Goal: Find specific page/section: Find specific page/section

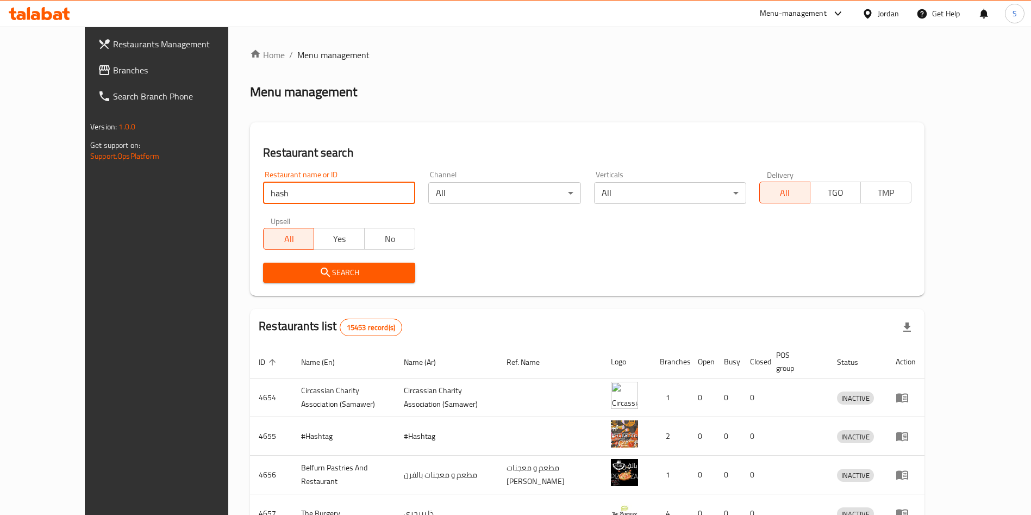
click at [263, 190] on input "hash" at bounding box center [339, 193] width 152 height 22
type input "hash burger"
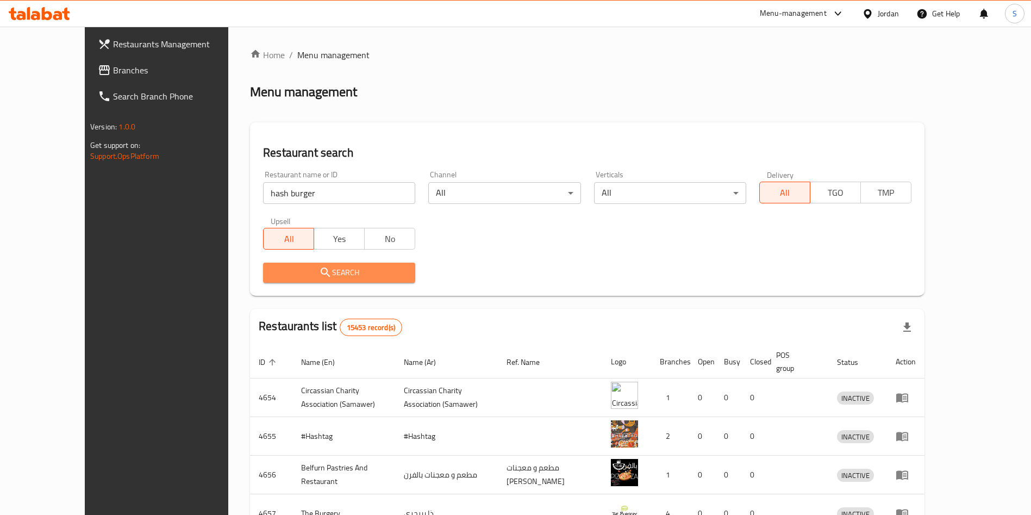
click at [334, 270] on span "Search" at bounding box center [339, 273] width 135 height 14
click at [334, 270] on div at bounding box center [515, 257] width 1031 height 515
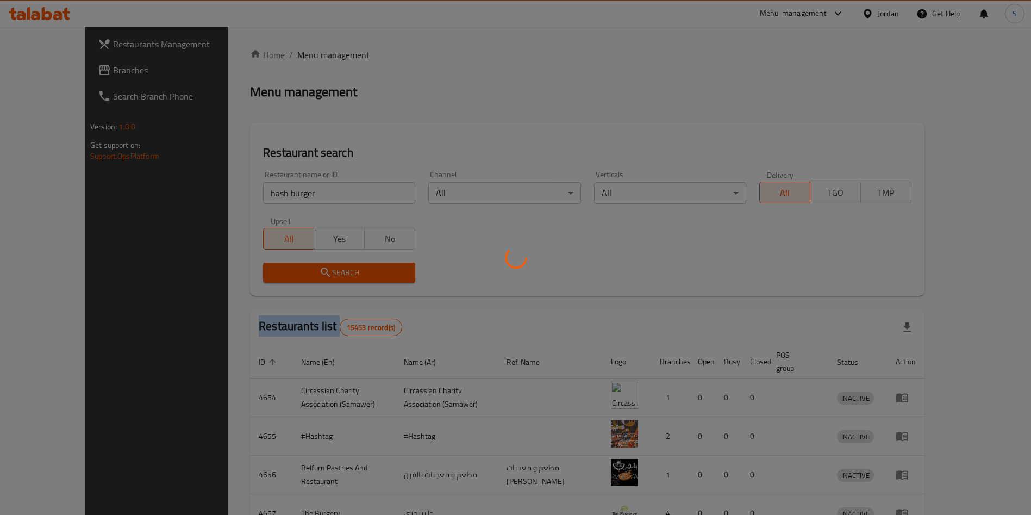
click at [334, 270] on div at bounding box center [515, 257] width 1031 height 515
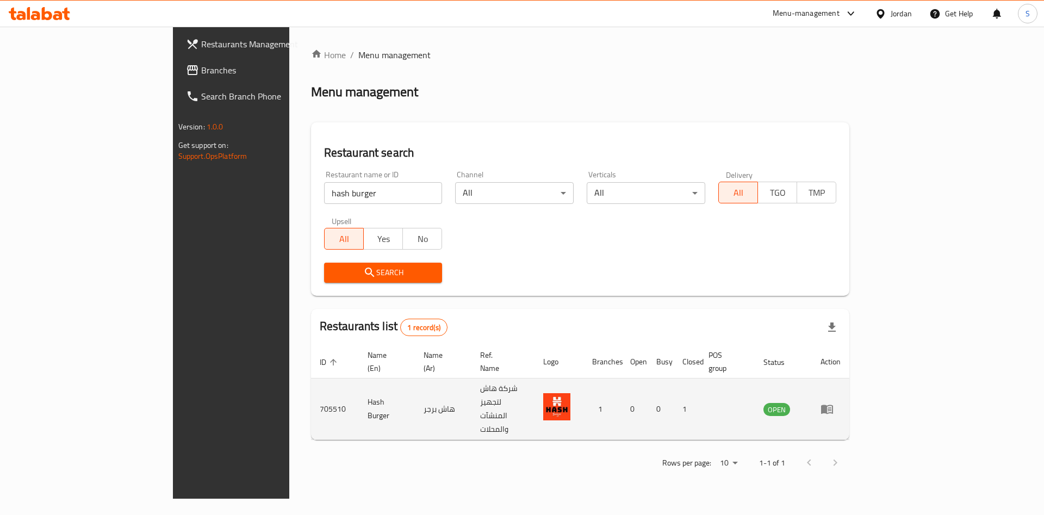
click at [849, 384] on td "enhanced table" at bounding box center [831, 408] width 38 height 61
click at [833, 405] on icon "enhanced table" at bounding box center [827, 409] width 12 height 9
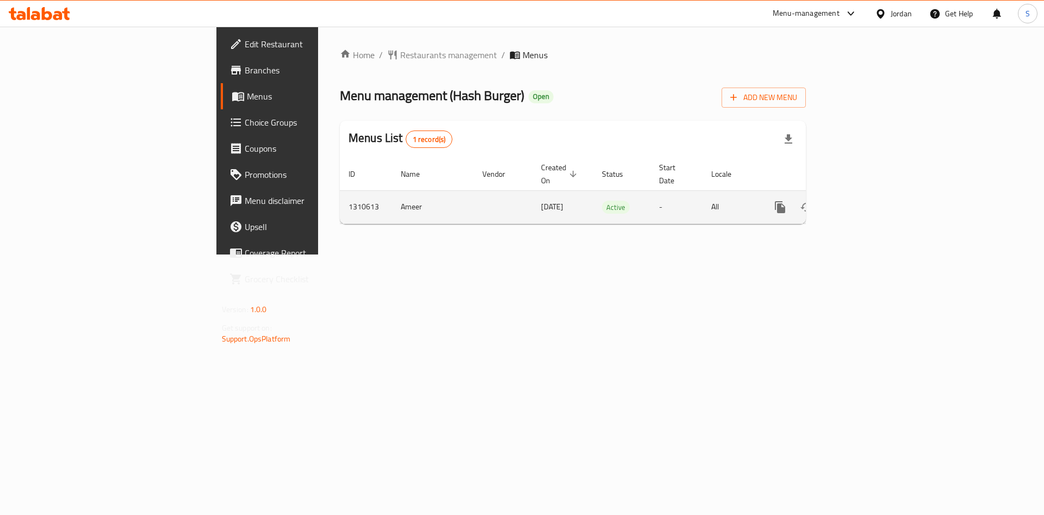
click at [872, 194] on div "enhanced table" at bounding box center [819, 207] width 104 height 26
click at [872, 197] on link "enhanced table" at bounding box center [858, 207] width 26 height 26
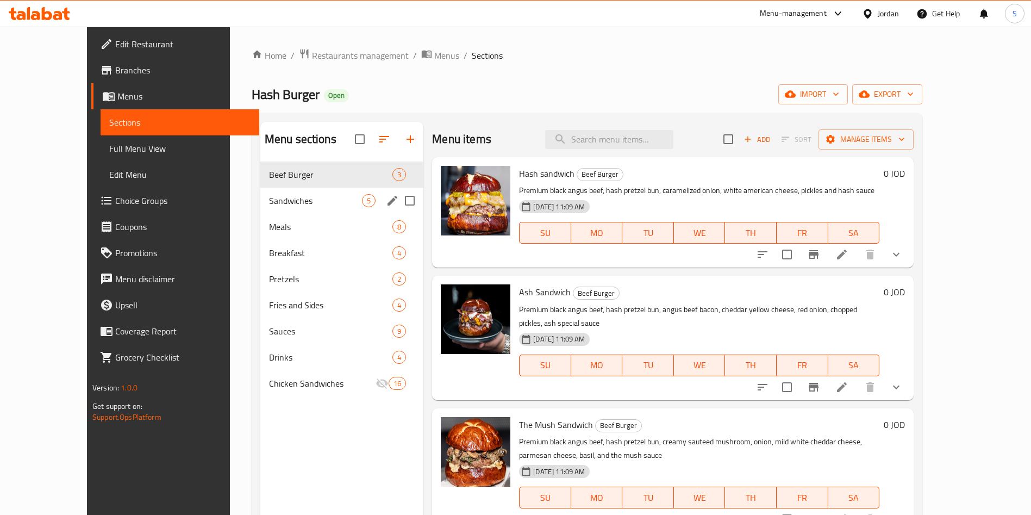
click at [278, 191] on div "Sandwiches 5" at bounding box center [342, 201] width 164 height 26
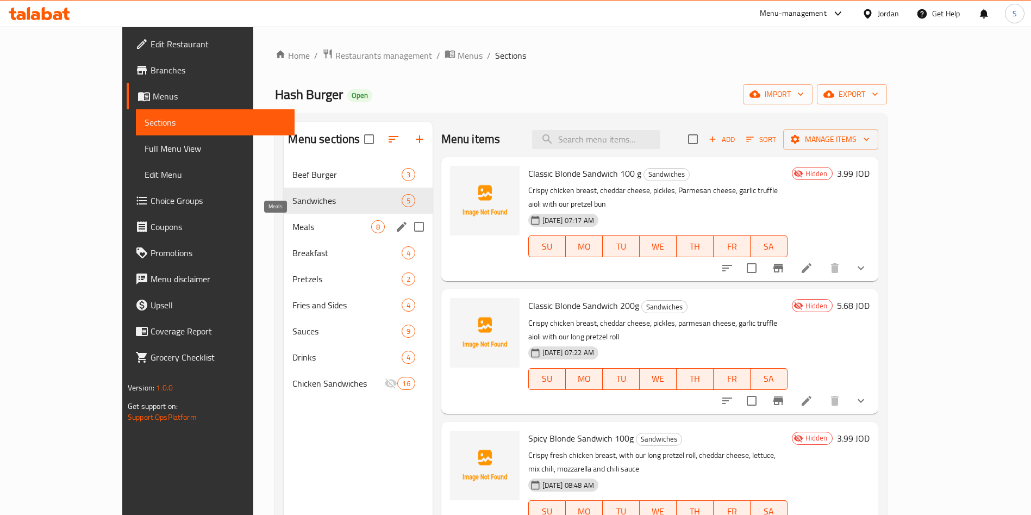
click at [293, 220] on span "Meals" at bounding box center [332, 226] width 78 height 13
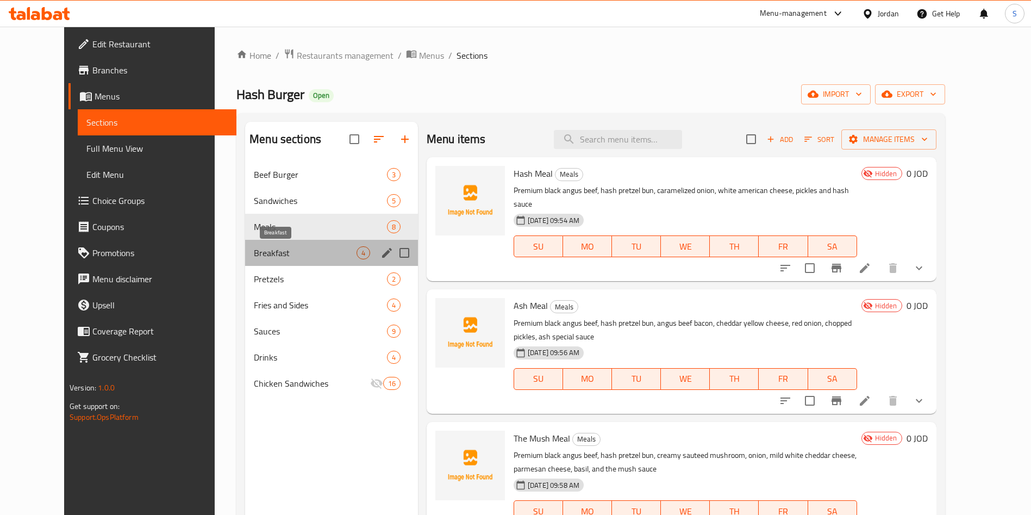
click at [267, 248] on span "Breakfast" at bounding box center [305, 252] width 103 height 13
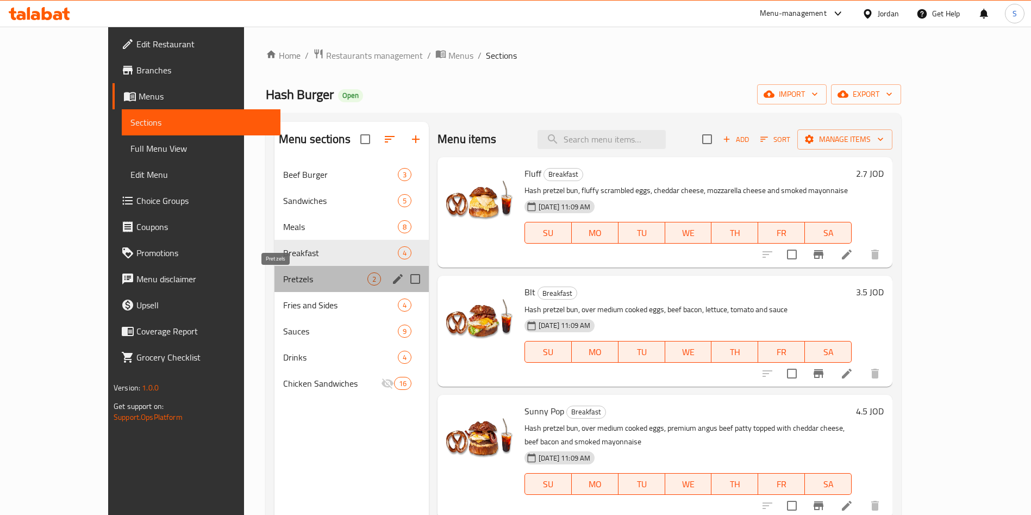
click at [283, 273] on span "Pretzels" at bounding box center [325, 278] width 84 height 13
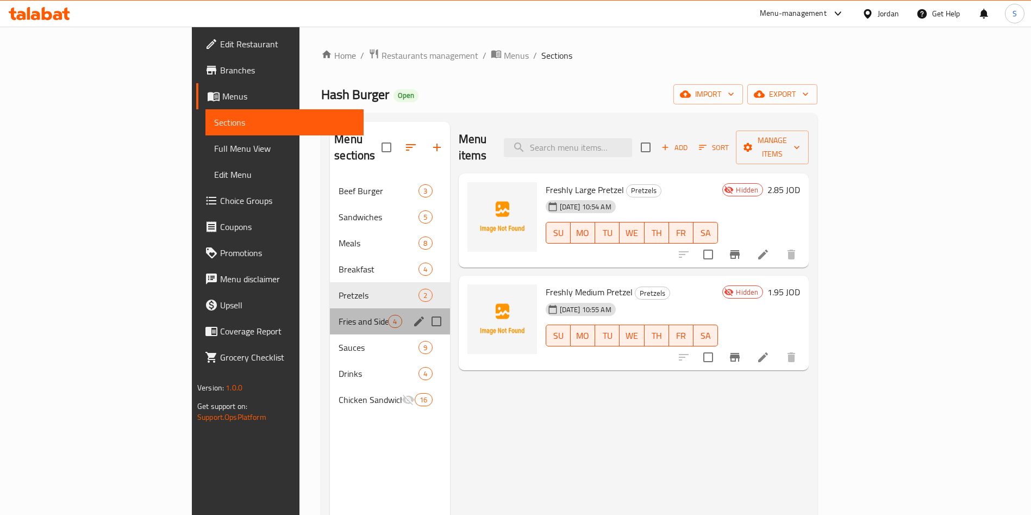
click at [330, 308] on div "Fries and Sides 4" at bounding box center [390, 321] width 120 height 26
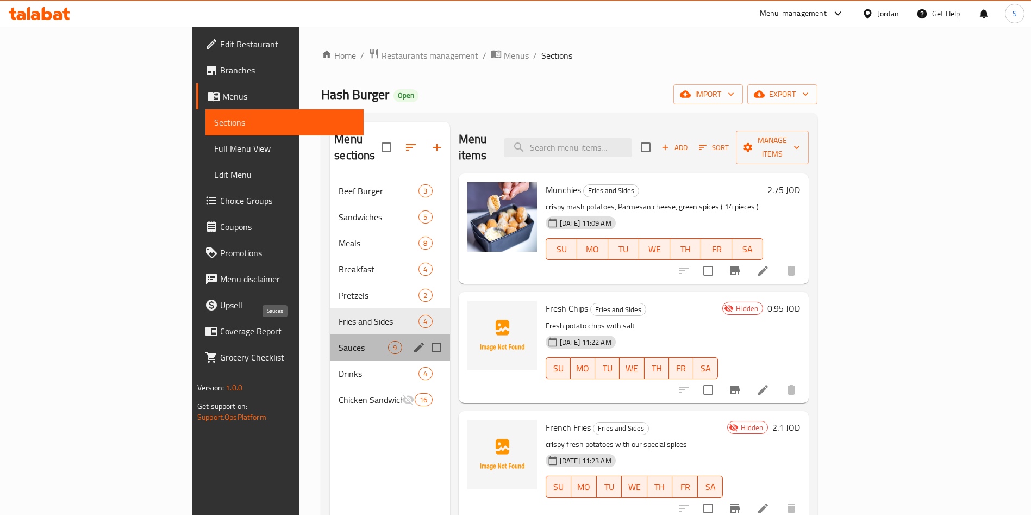
click at [339, 341] on span "Sauces" at bounding box center [363, 347] width 49 height 13
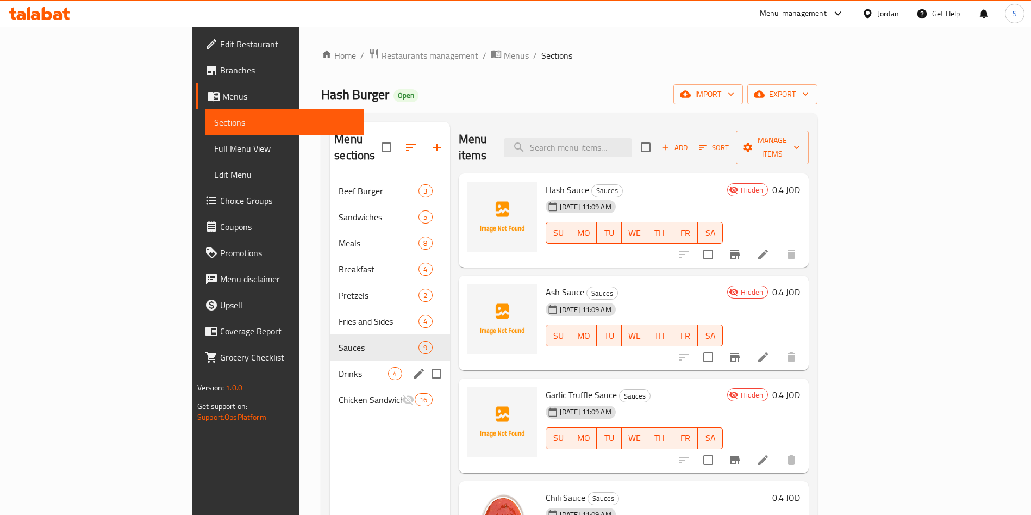
click at [330, 360] on div "Drinks 4" at bounding box center [390, 373] width 120 height 26
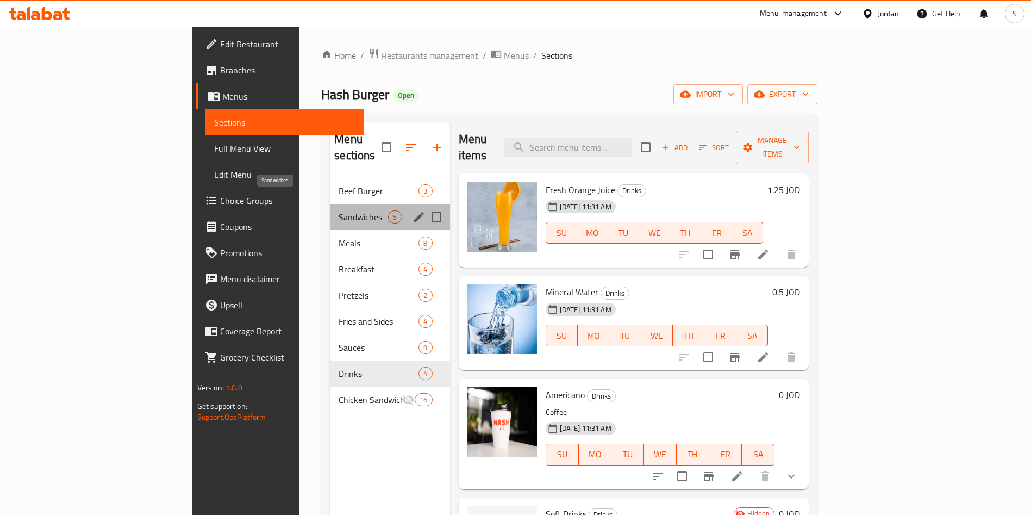
click at [339, 210] on span "Sandwiches" at bounding box center [363, 216] width 49 height 13
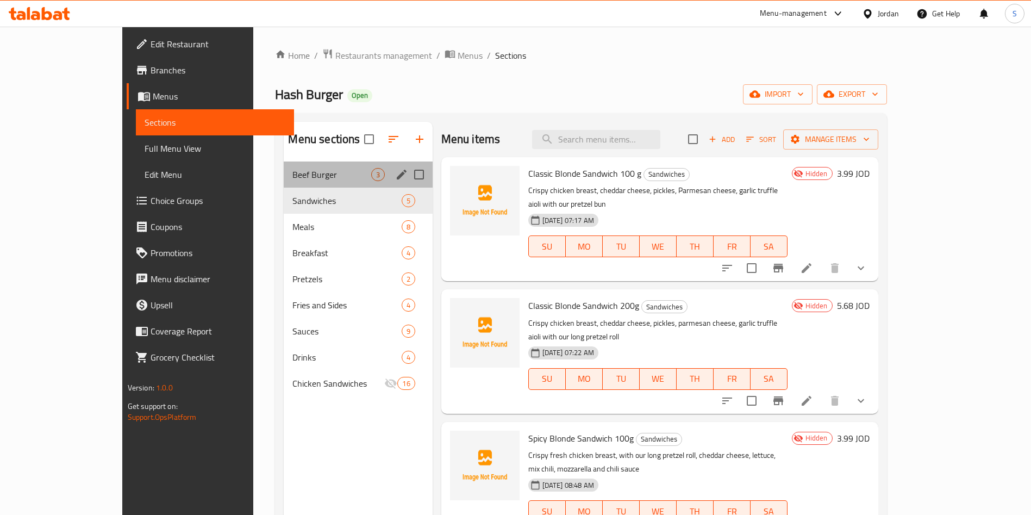
click at [284, 161] on div "Beef Burger 3" at bounding box center [358, 174] width 148 height 26
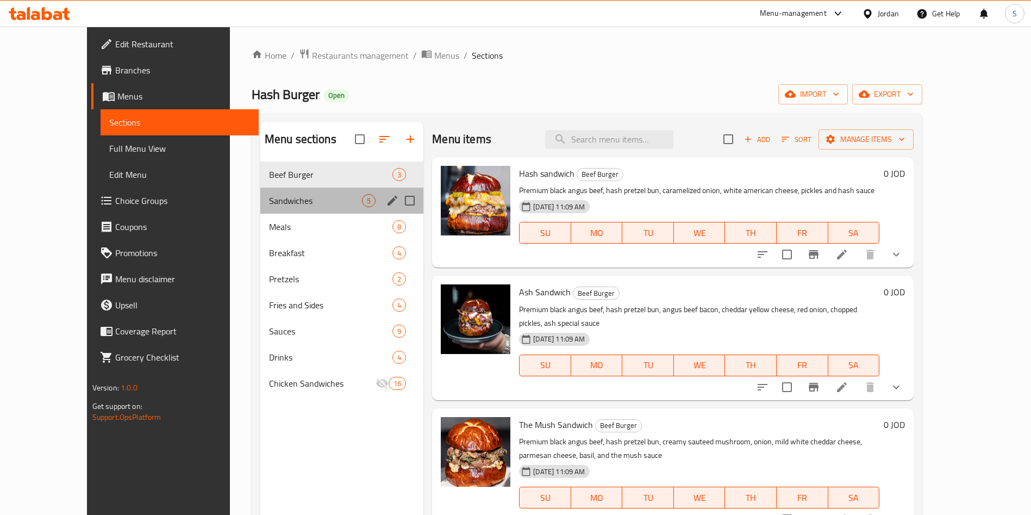
click at [260, 207] on div "Sandwiches 5" at bounding box center [342, 201] width 164 height 26
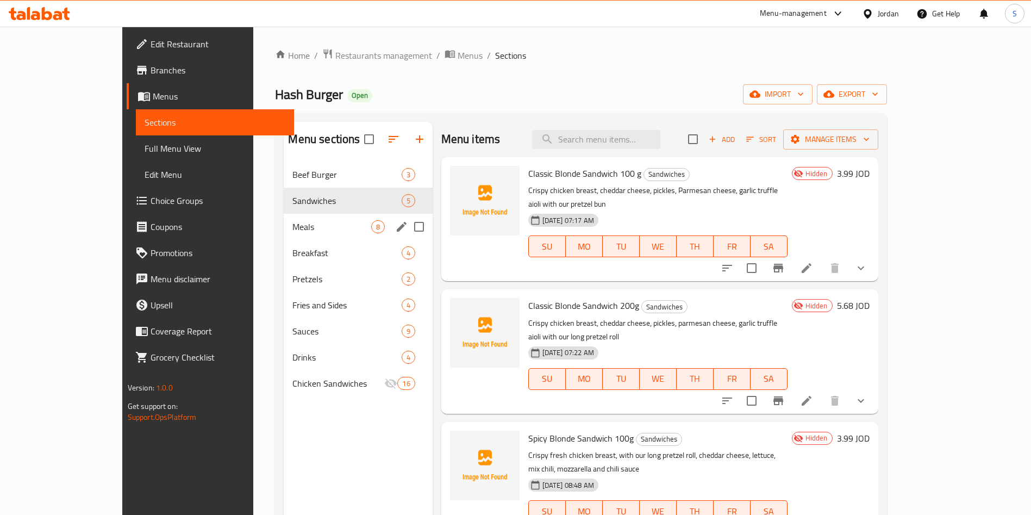
click at [293, 223] on span "Meals" at bounding box center [332, 226] width 78 height 13
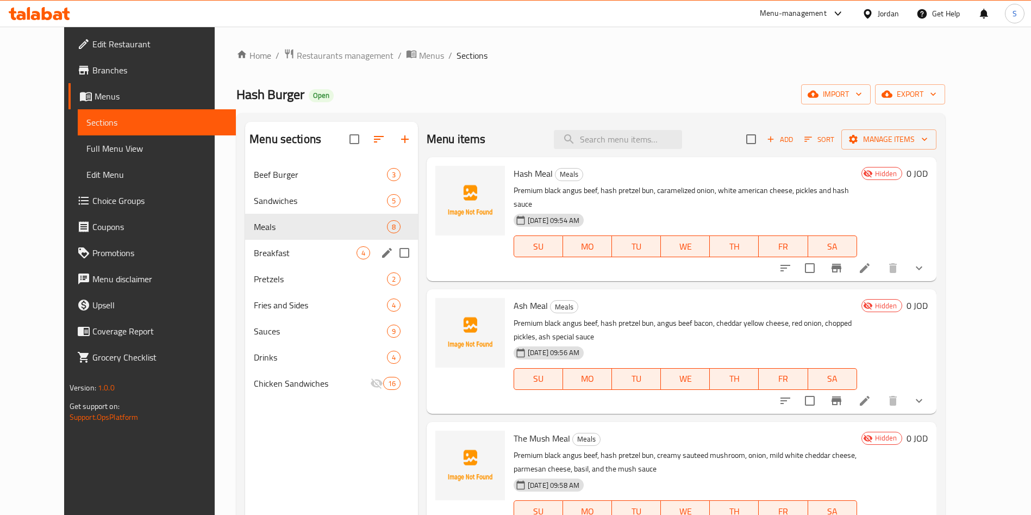
click at [254, 251] on span "Breakfast" at bounding box center [305, 252] width 103 height 13
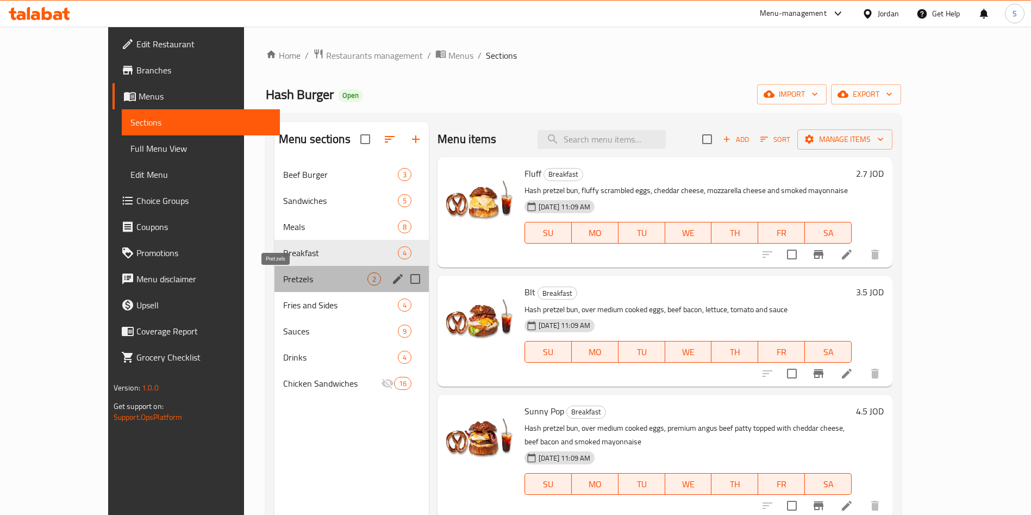
click at [283, 276] on span "Pretzels" at bounding box center [325, 278] width 84 height 13
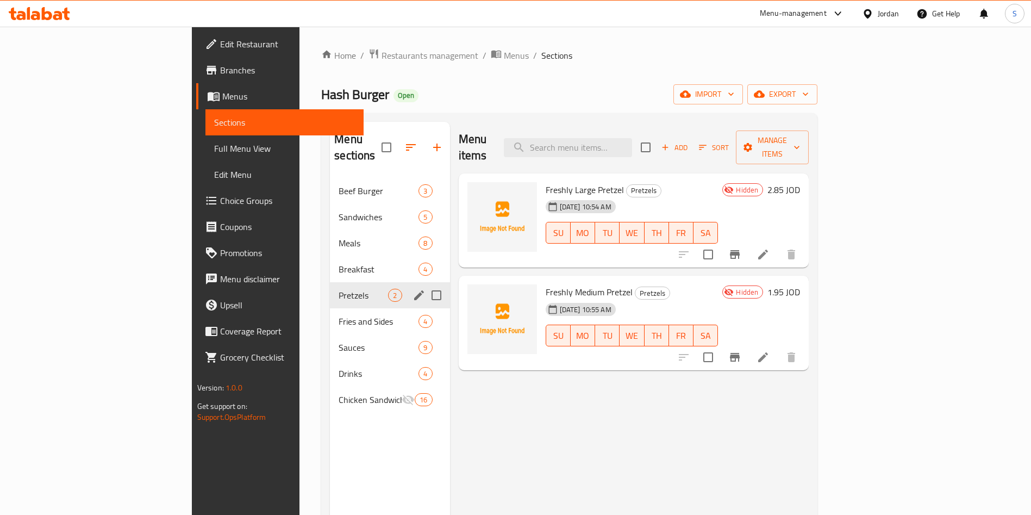
click at [330, 286] on div "Pretzels 2" at bounding box center [390, 295] width 120 height 26
click at [339, 315] on span "Fries and Sides" at bounding box center [363, 321] width 49 height 13
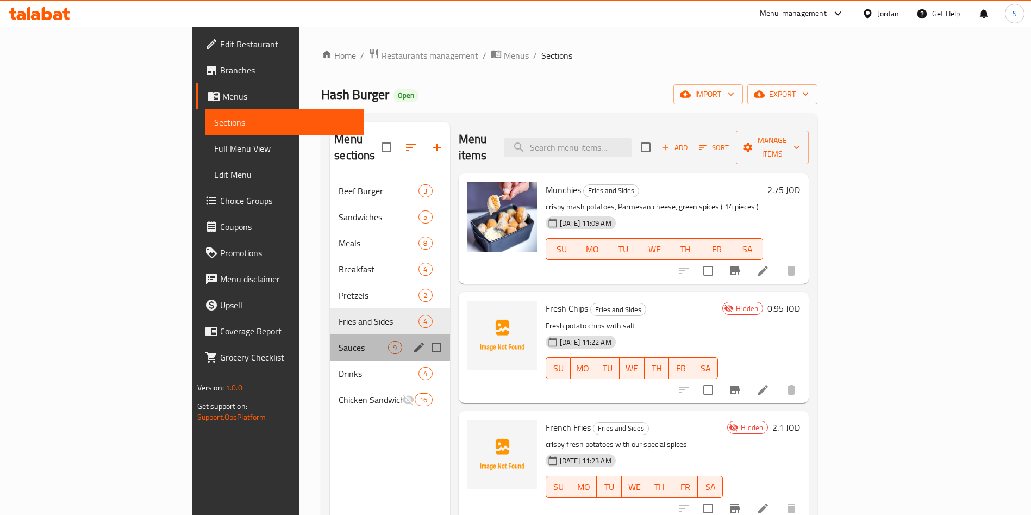
click at [330, 334] on div "Sauces 9" at bounding box center [390, 347] width 120 height 26
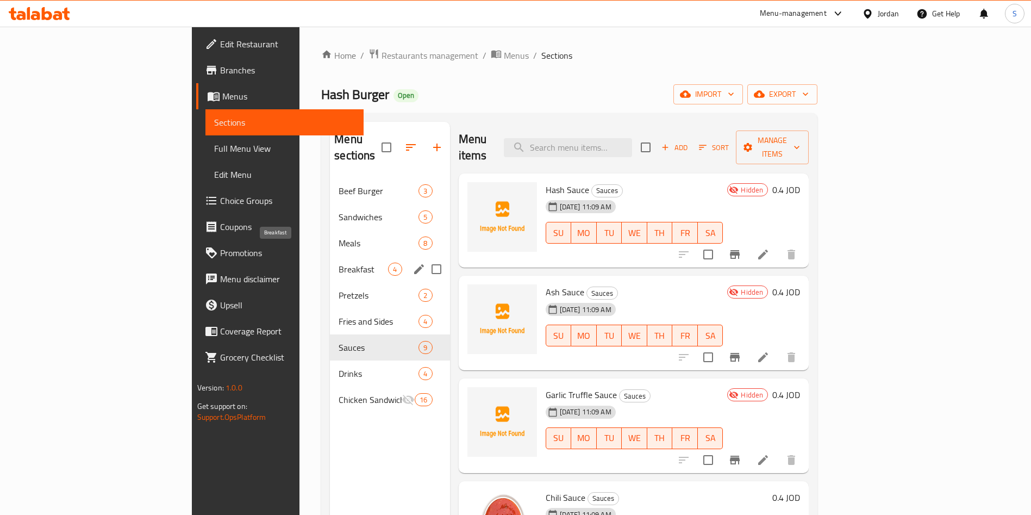
click at [330, 256] on div "Breakfast 4" at bounding box center [390, 269] width 120 height 26
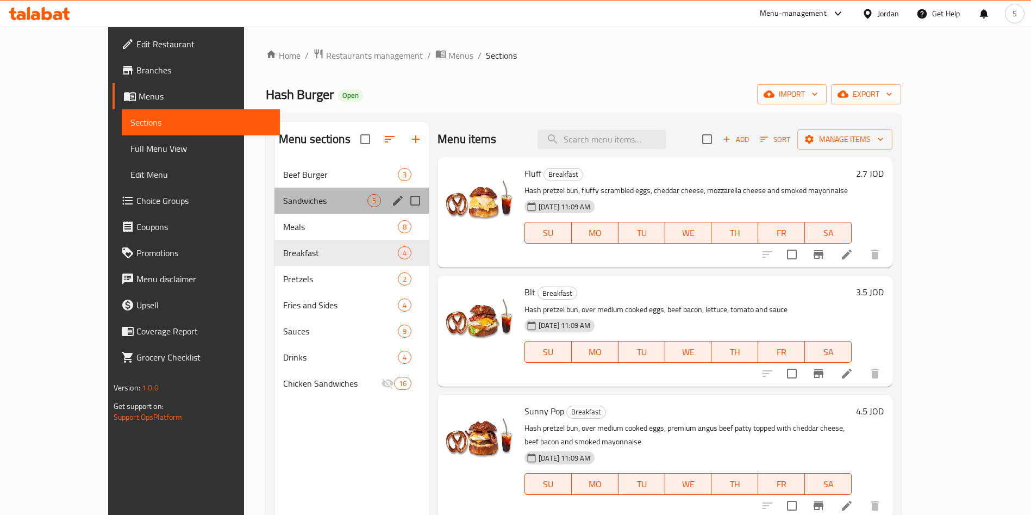
click at [275, 189] on div "Sandwiches 5" at bounding box center [352, 201] width 154 height 26
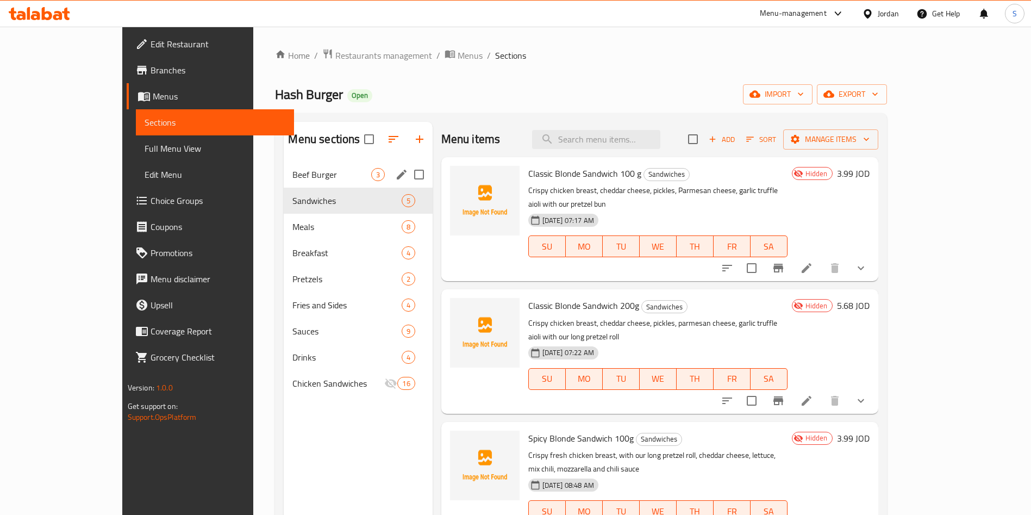
click at [293, 170] on span "Beef Burger" at bounding box center [332, 174] width 78 height 13
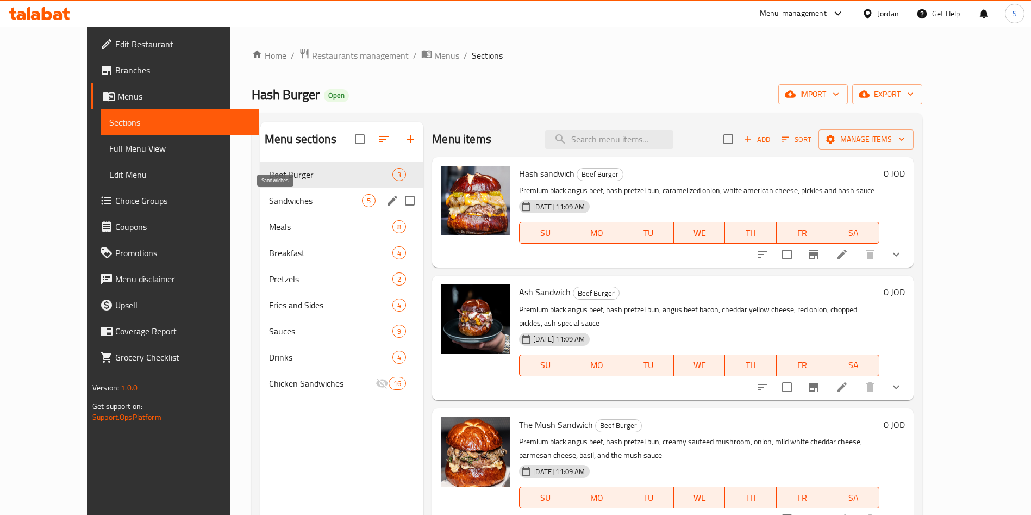
click at [269, 200] on span "Sandwiches" at bounding box center [315, 200] width 93 height 13
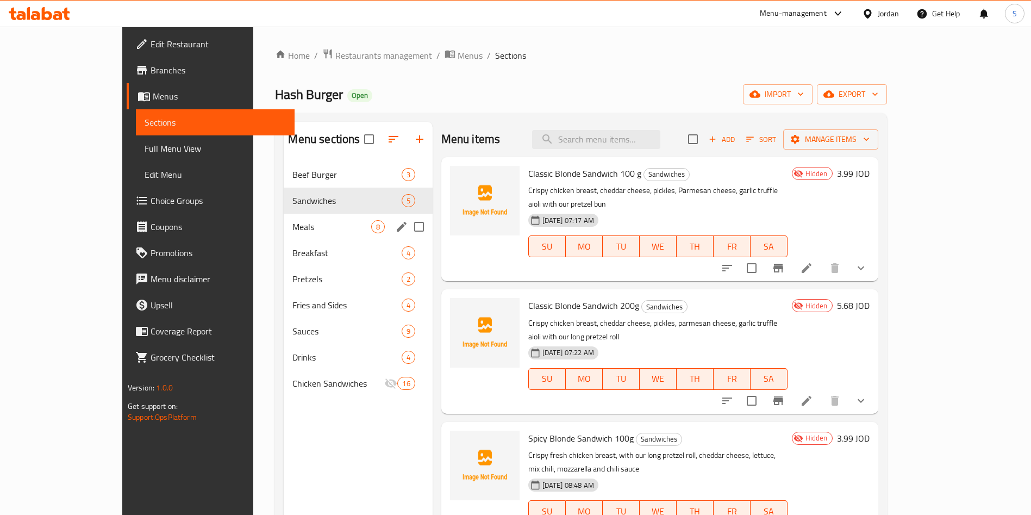
click at [284, 214] on div "Meals 8" at bounding box center [358, 227] width 148 height 26
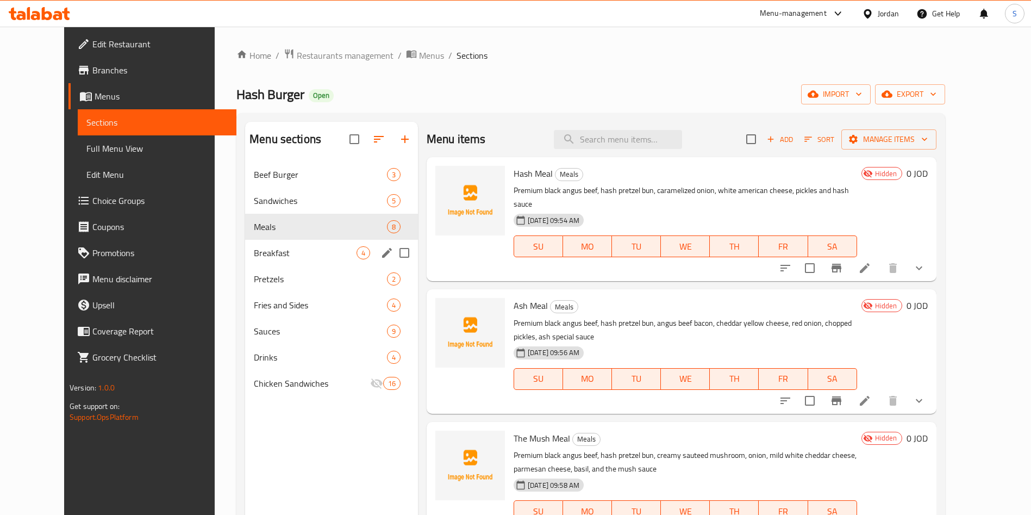
click at [245, 241] on div "Breakfast 4" at bounding box center [331, 253] width 173 height 26
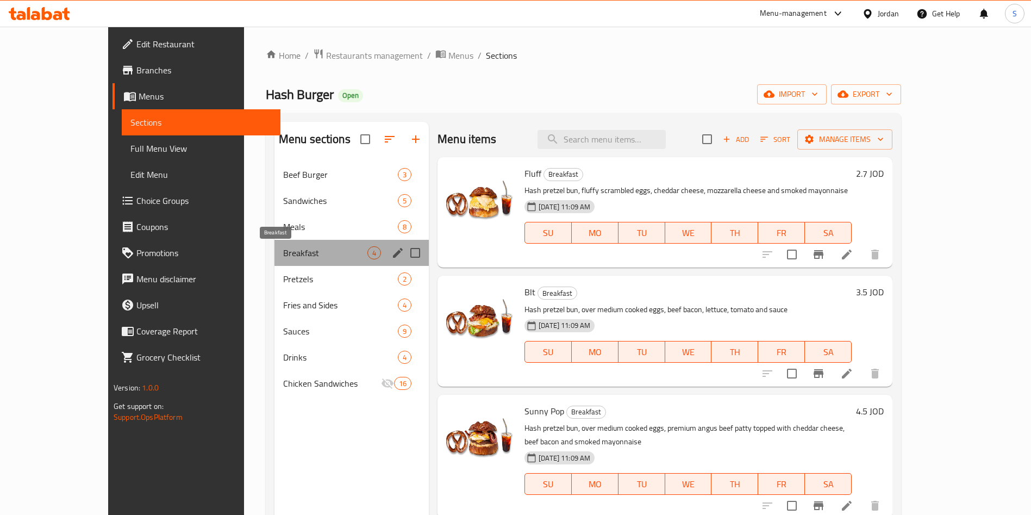
click at [283, 259] on span "Breakfast" at bounding box center [325, 252] width 84 height 13
click at [283, 283] on span "Pretzels" at bounding box center [325, 278] width 84 height 13
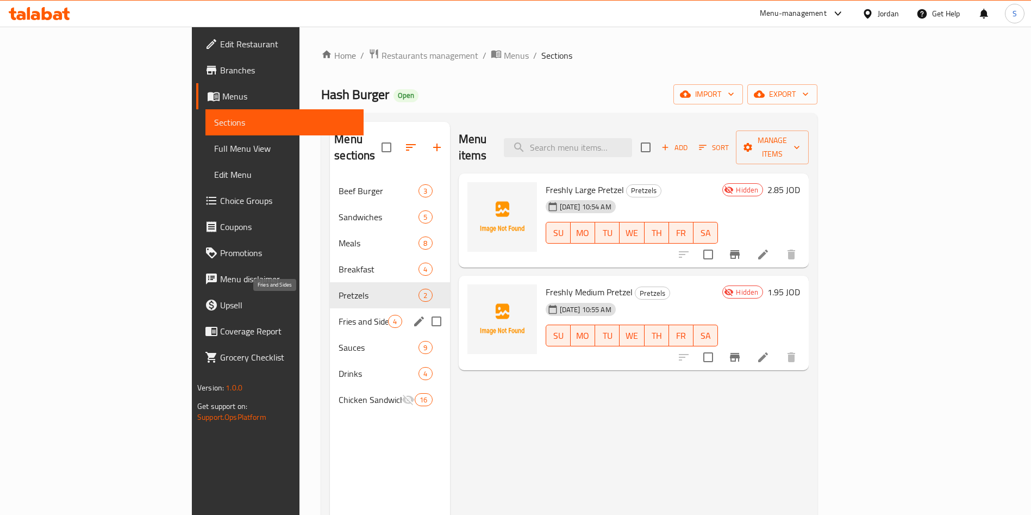
click at [339, 315] on span "Fries and Sides" at bounding box center [363, 321] width 49 height 13
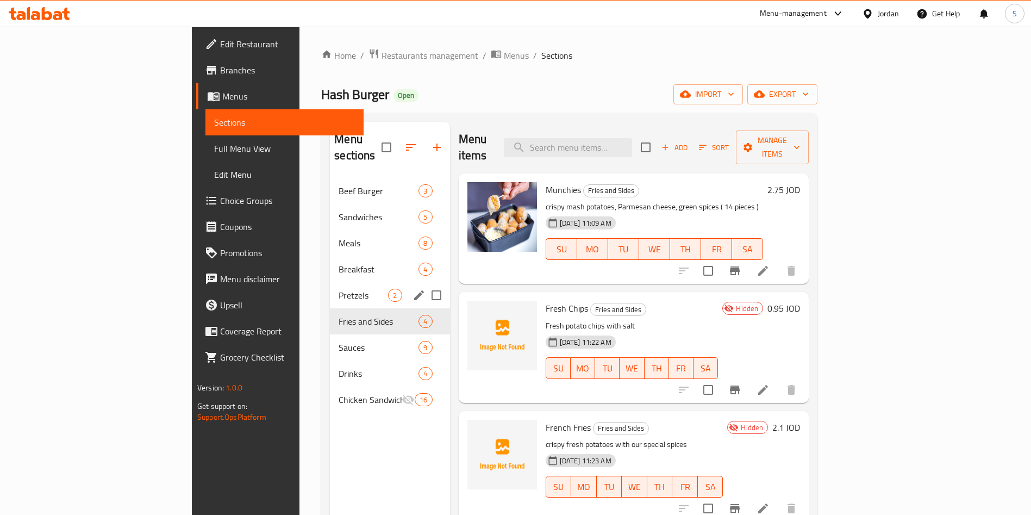
click at [330, 260] on div "Breakfast 4" at bounding box center [390, 269] width 120 height 26
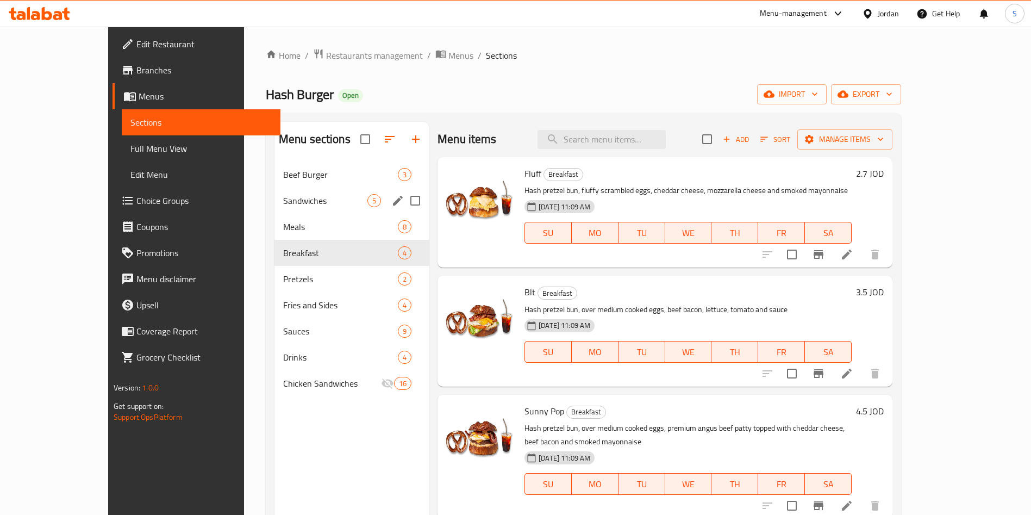
click at [283, 207] on span "Sandwiches" at bounding box center [325, 200] width 84 height 13
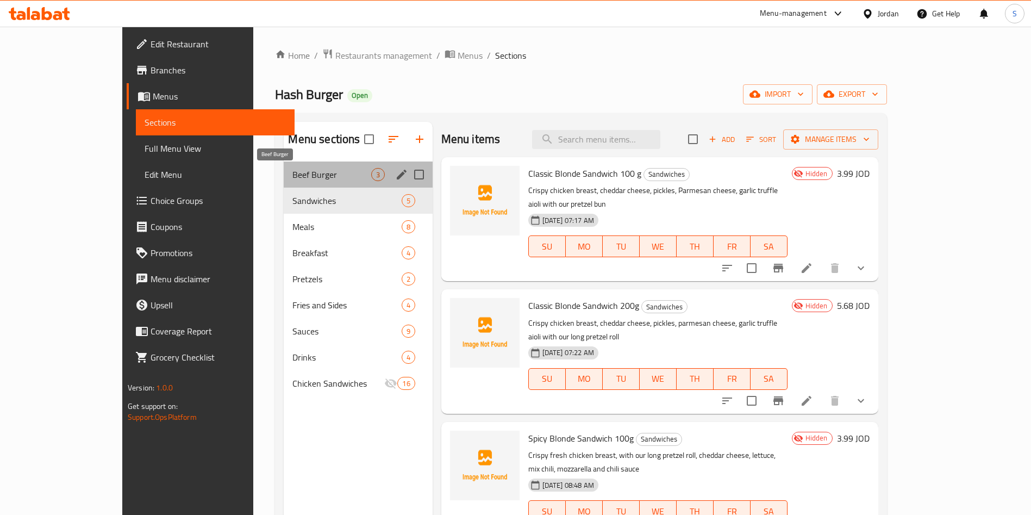
click at [293, 169] on span "Beef Burger" at bounding box center [332, 174] width 78 height 13
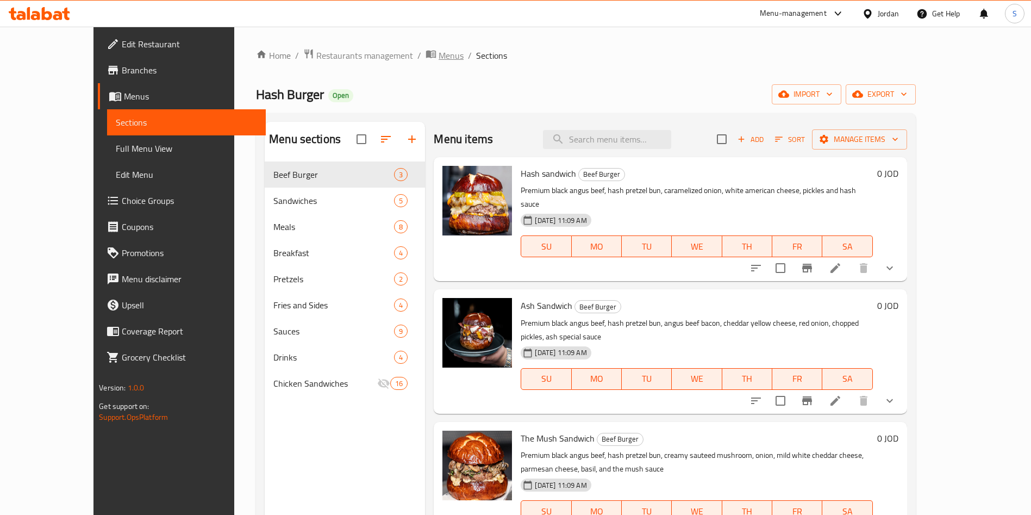
click at [439, 49] on span "Menus" at bounding box center [451, 55] width 25 height 13
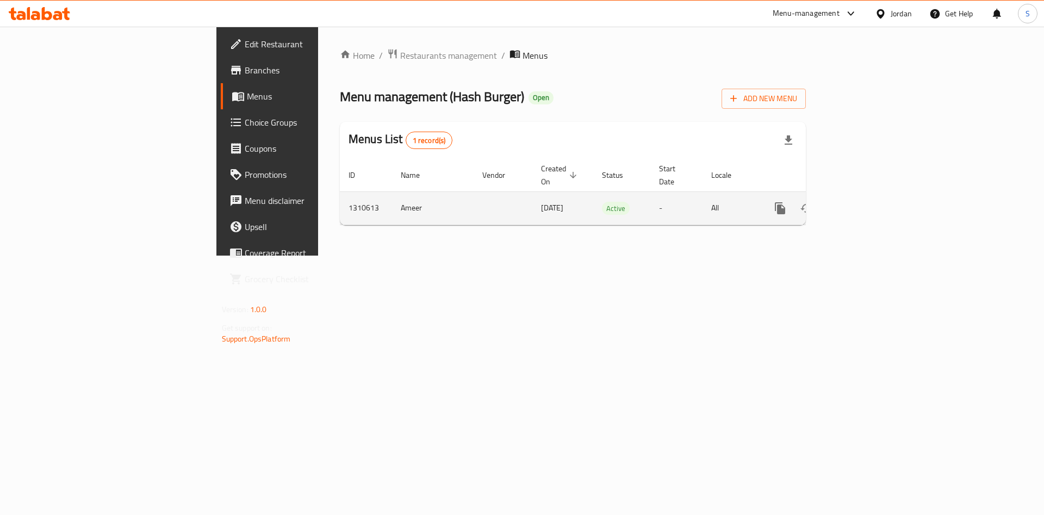
click at [541, 201] on span "[DATE]" at bounding box center [552, 208] width 22 height 14
click at [865, 202] on icon "enhanced table" at bounding box center [858, 208] width 13 height 13
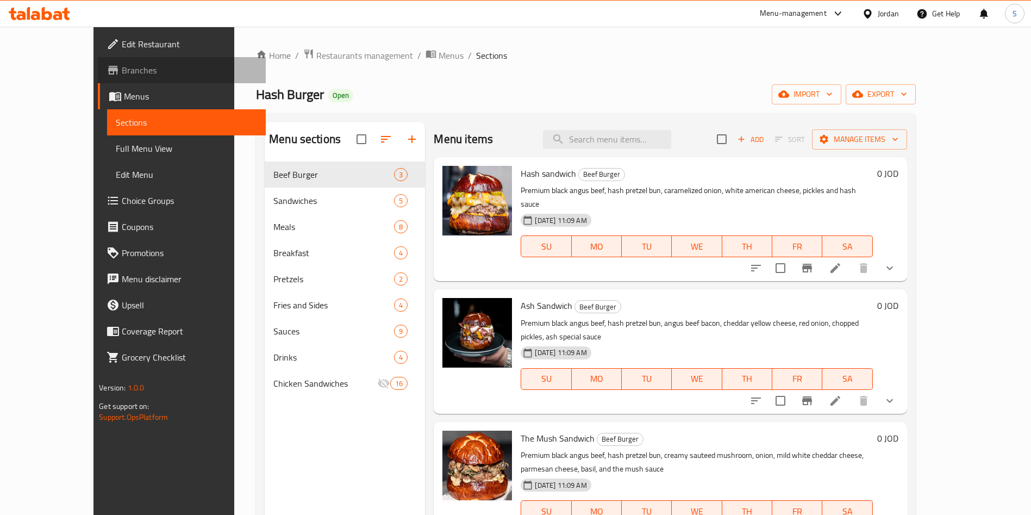
click at [122, 77] on span "Branches" at bounding box center [189, 70] width 135 height 13
